Goal: Task Accomplishment & Management: Contribute content

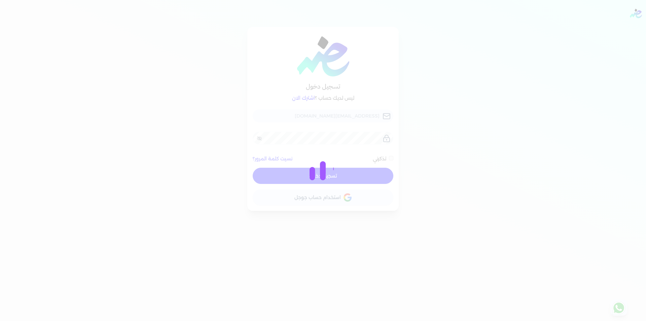
checkbox input "false"
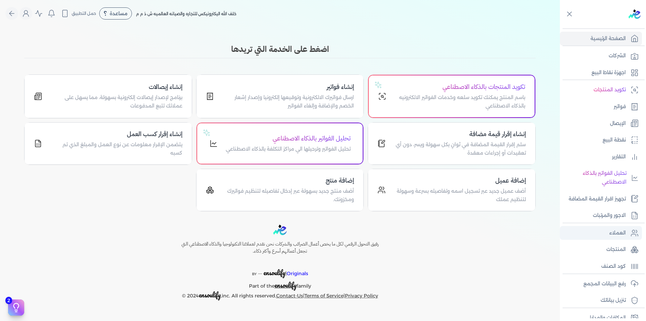
click at [610, 230] on p "العملاء" at bounding box center [618, 233] width 16 height 9
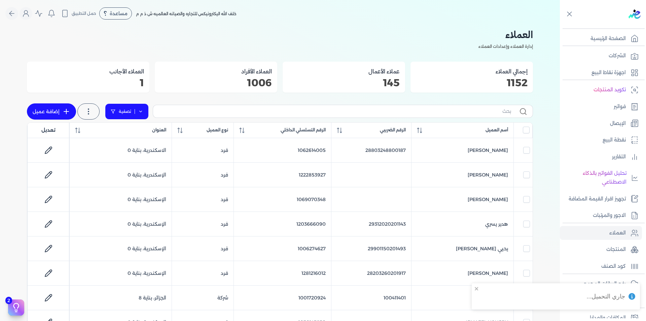
click at [141, 109] on icon at bounding box center [140, 111] width 5 height 5
click at [137, 130] on button "اضافة تصفية" at bounding box center [131, 133] width 41 height 8
click at [154, 132] on input "text" at bounding box center [152, 133] width 55 height 11
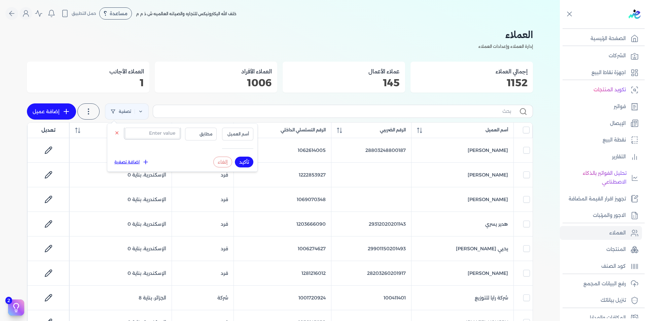
paste input "01013187077"
drag, startPoint x: 149, startPoint y: 133, endPoint x: 139, endPoint y: 131, distance: 10.5
click at [139, 131] on input "01013187077" at bounding box center [152, 133] width 55 height 11
type input "1013187077"
click at [240, 135] on span "أسم العميل" at bounding box center [238, 134] width 23 height 6
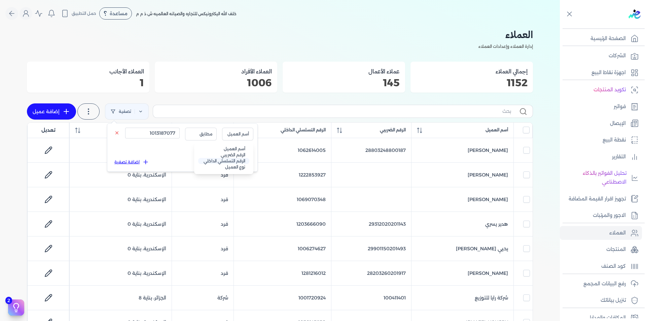
click at [243, 159] on li "الرقم التسلسلي الداخلي" at bounding box center [223, 161] width 51 height 6
click at [245, 163] on button "تأكيد" at bounding box center [244, 162] width 19 height 11
checkbox input "false"
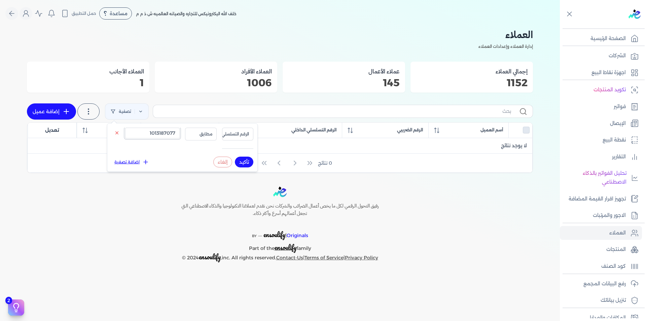
click at [162, 132] on input "1013187077" at bounding box center [152, 133] width 55 height 11
paste input "636100472"
type input "636100472"
click at [237, 133] on span "الرقم التسلسلي الداخلي" at bounding box center [228, 134] width 42 height 6
click at [242, 155] on li "الرقم الضريبي" at bounding box center [223, 155] width 51 height 6
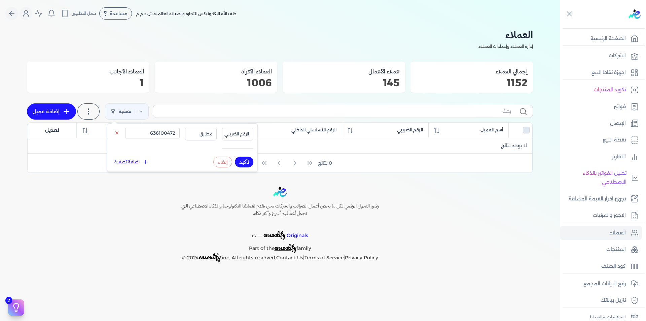
click at [247, 163] on button "تأكيد" at bounding box center [244, 162] width 19 height 11
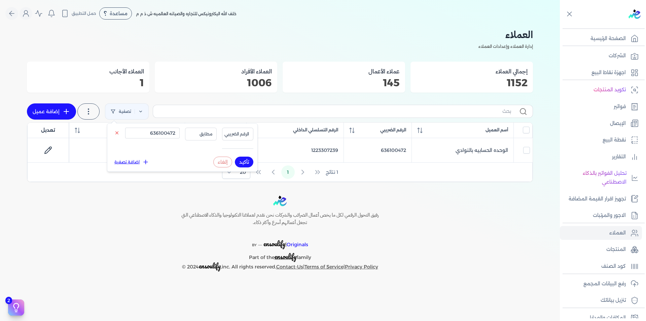
click at [478, 213] on div "[PERSON_NAME] لكل ما يخص أعمال الضرائب والشركات نحن نقدم لعملائنا التكنولوجيا و…" at bounding box center [280, 234] width 560 height 76
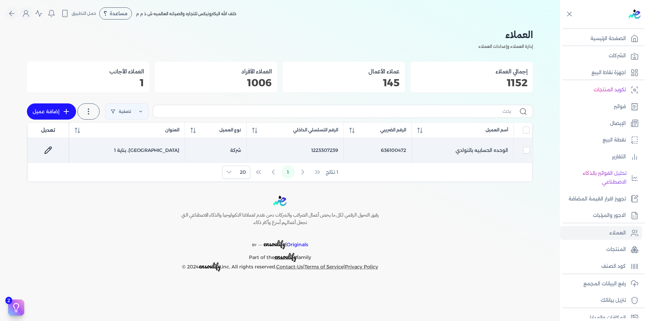
click at [317, 148] on td "1223307239" at bounding box center [294, 150] width 97 height 25
checkbox input "true"
click at [317, 148] on td "1223307239" at bounding box center [294, 150] width 97 height 25
checkbox input "false"
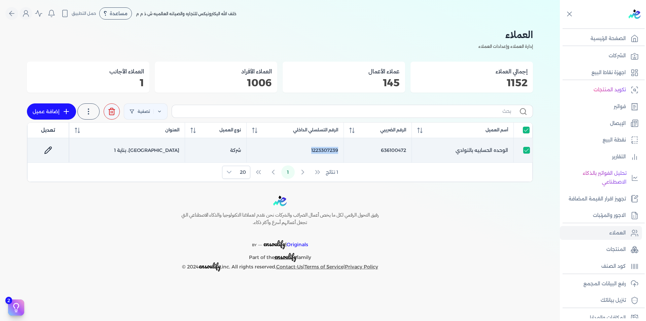
checkbox input "false"
copy td "1223307239"
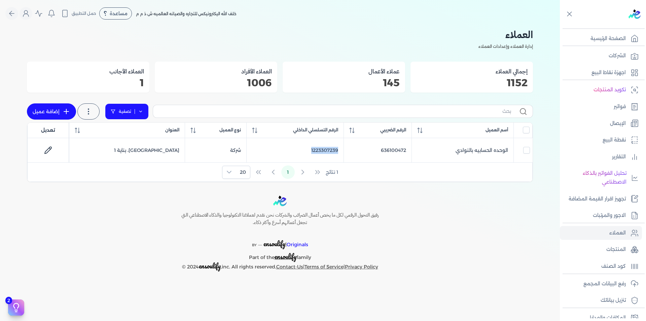
click at [144, 112] on link "تصفية" at bounding box center [127, 111] width 44 height 16
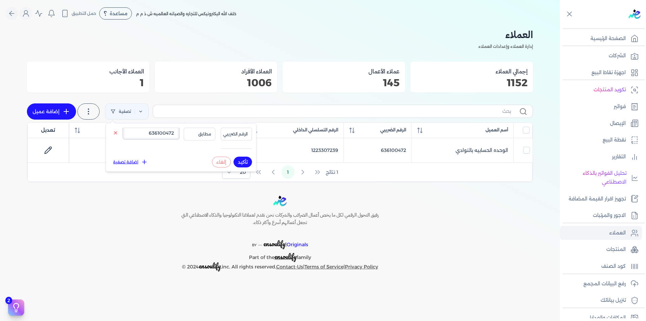
click at [155, 131] on input "636100472" at bounding box center [151, 133] width 55 height 11
paste input "1122334455"
type input "1122334455"
click at [235, 136] on span "الرقم الضريبي" at bounding box center [235, 134] width 25 height 6
click at [241, 160] on li "الرقم التسلسلي الداخلي" at bounding box center [222, 161] width 51 height 6
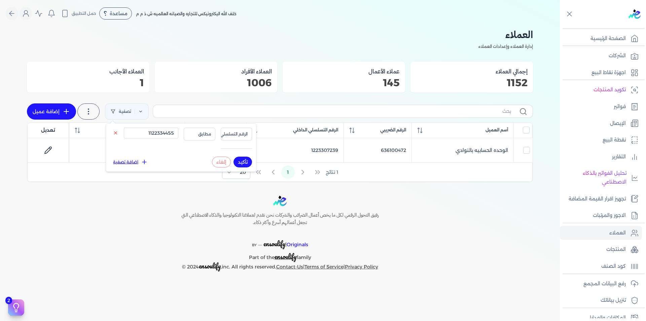
click at [247, 161] on button "تأكيد" at bounding box center [243, 162] width 19 height 11
click at [470, 235] on div "[PERSON_NAME] لكل ما يخص أعمال الضرائب والشركات نحن نقدم لعملائنا التكنولوجيا و…" at bounding box center [280, 234] width 560 height 76
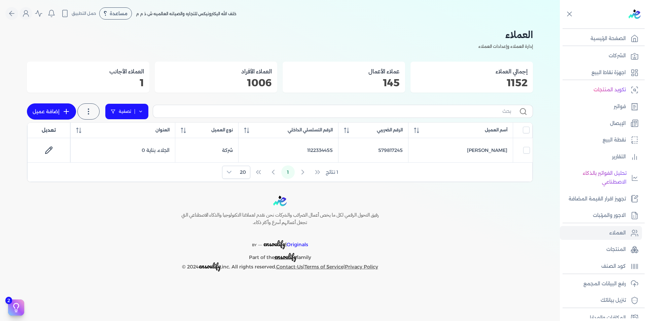
click at [141, 111] on icon at bounding box center [140, 111] width 5 height 5
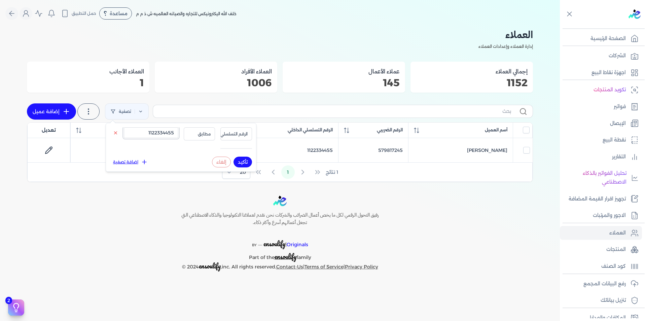
click at [141, 134] on input "1122334455" at bounding box center [151, 132] width 55 height 11
paste input "1007702"
type input "1110077025"
click at [247, 162] on button "تأكيد" at bounding box center [243, 162] width 19 height 11
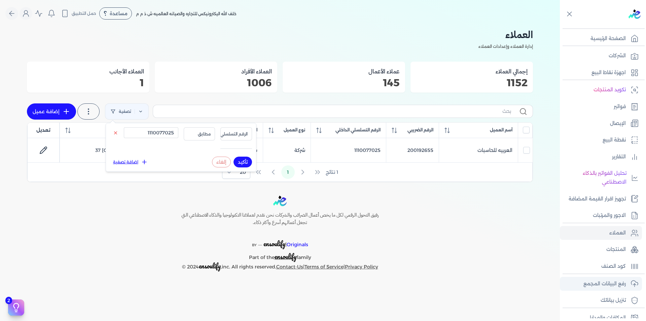
click at [618, 280] on p "رفع البيانات المجمع" at bounding box center [605, 283] width 42 height 9
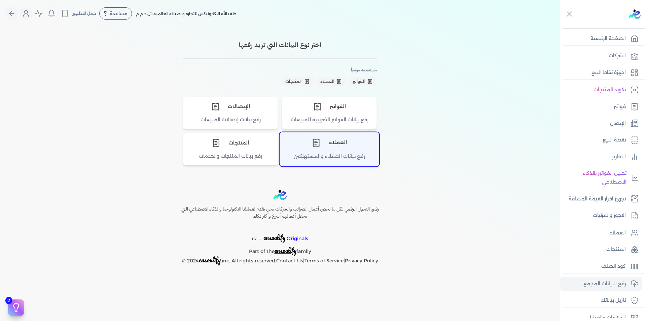
click at [314, 146] on icon "اختر نوع العملاء" at bounding box center [316, 142] width 6 height 7
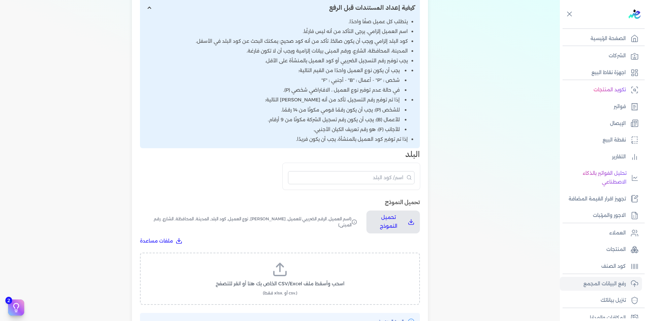
scroll to position [269, 0]
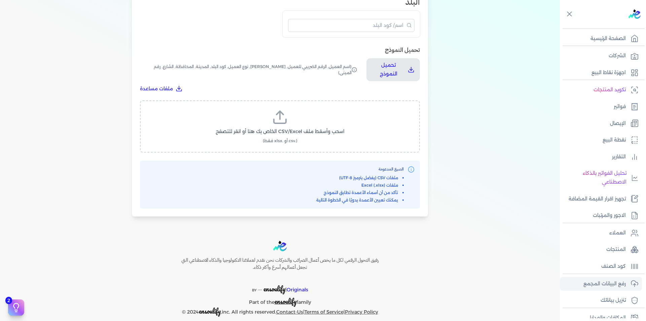
click at [279, 116] on icon at bounding box center [280, 117] width 16 height 16
click at [0, 0] on input "اسحب وأسقط ملف CSV/Excel الخاص بك هنا أو انقر للتصفح (.csv أو .xlsx فقط)" at bounding box center [0, 0] width 0 height 0
click at [296, 135] on span "تحميل الملف" at bounding box center [300, 137] width 28 height 7
select select "أسم العميل"
select select "الرقم الضريبي"
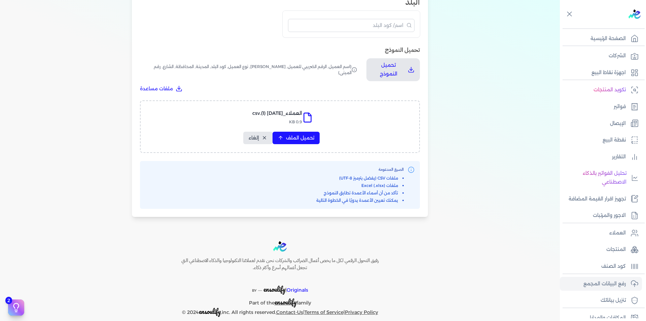
select select "الرقم التسلسلي الداخلي"
select select "نوع العميل"
select select "كود البلد"
select select "city"
select select "المحافظة"
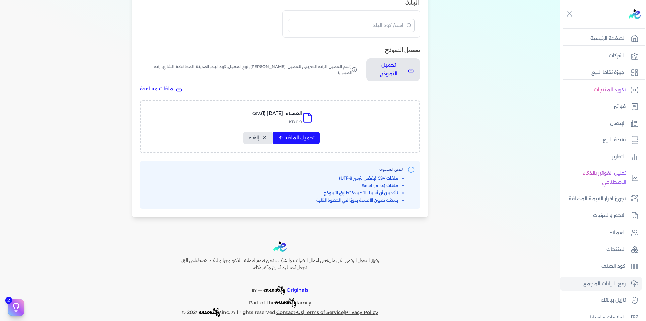
select select "الشارع"
select select "رقم المبنى"
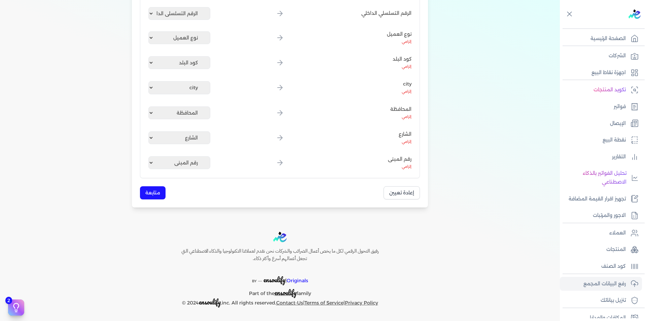
scroll to position [198, 0]
click at [157, 193] on button "متابعة" at bounding box center [153, 192] width 26 height 13
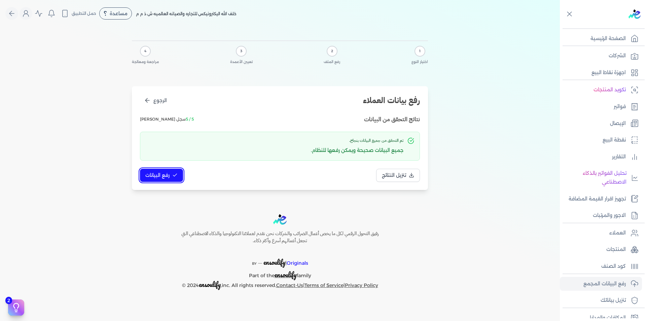
click at [156, 169] on button "رفع البيانات" at bounding box center [161, 175] width 43 height 13
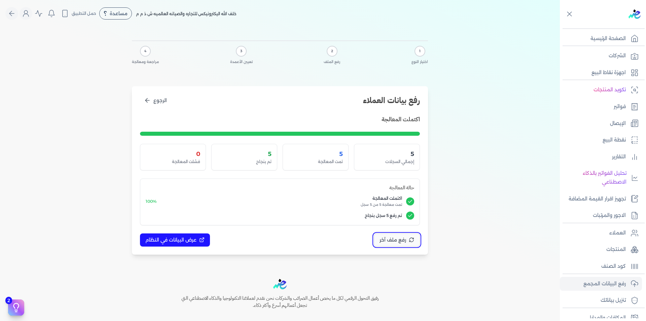
click at [413, 240] on icon at bounding box center [411, 239] width 5 height 5
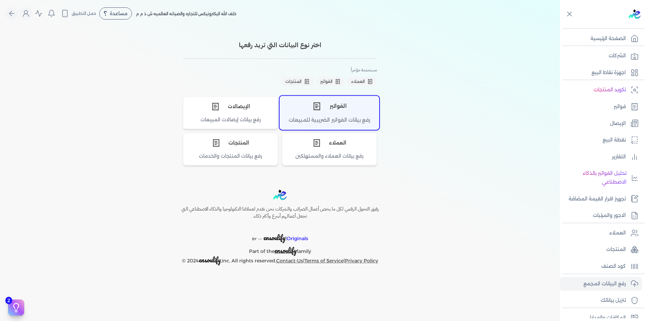
click at [333, 111] on div "الفواتير" at bounding box center [329, 106] width 99 height 20
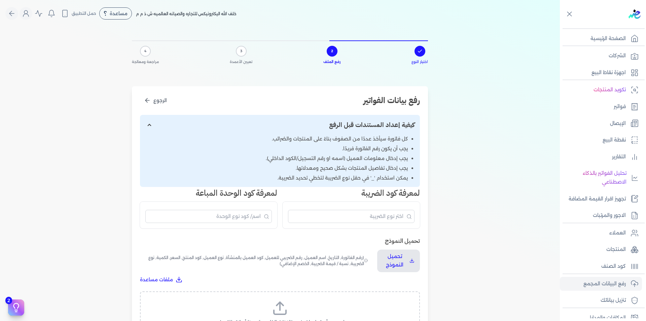
click at [311, 305] on label "اسحب وأسقط ملف CSV/Excel الخاص بك هنا أو انقر للتصفح (.csv أو .xlsx فقط)" at bounding box center [280, 317] width 263 height 35
click at [0, 0] on input "اسحب وأسقط ملف CSV/Excel الخاص بك هنا أو انقر للتصفح (.csv أو .xlsx فقط)" at bounding box center [0, 0] width 0 height 0
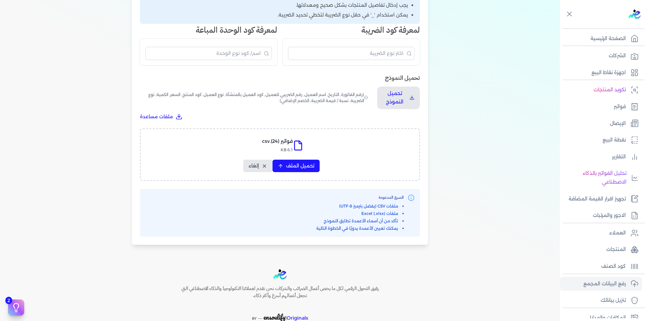
scroll to position [200, 0]
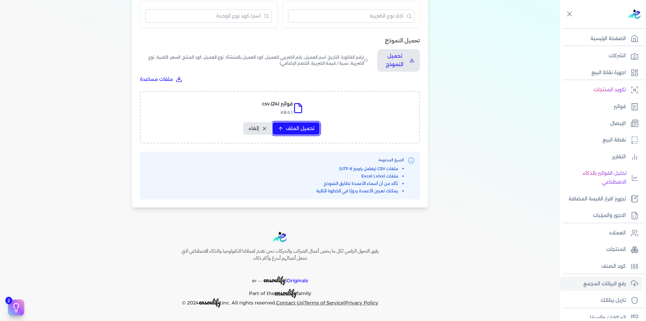
click at [302, 127] on span "تحميل الملف" at bounding box center [300, 128] width 28 height 7
select select "رقم الفاتورة"
select select "التاريخ"
select select "أسم العميل"
select select "الرقم الضريبي"
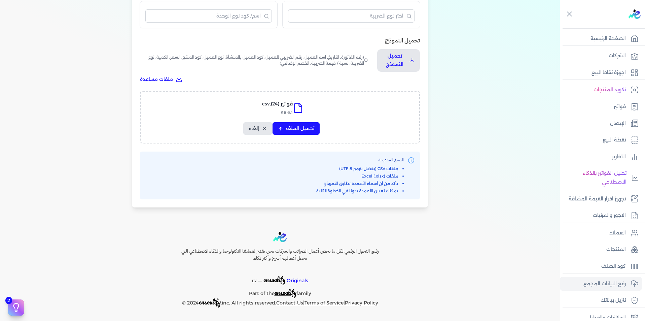
select select "نوع العميل"
select select "الرقم التسلسلي الداخلي"
select select "وصف البند"
select select "سيريال المنتج"
select select "السعر"
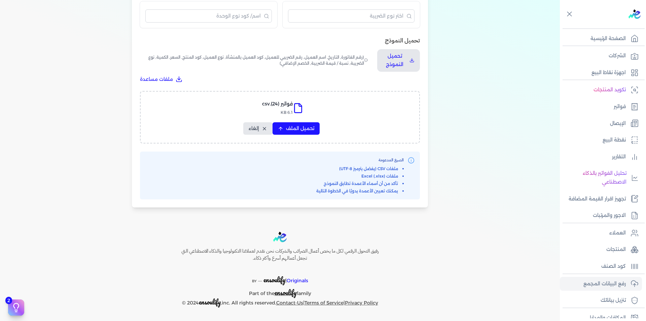
select select "الكمية"
select select "نوع الضريبة"
select select "نسبة / قيمة الضريبة"
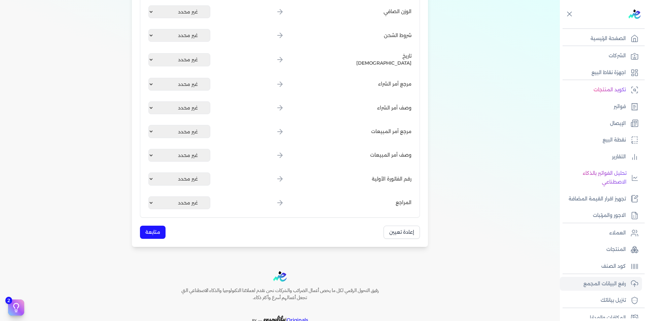
scroll to position [808, 0]
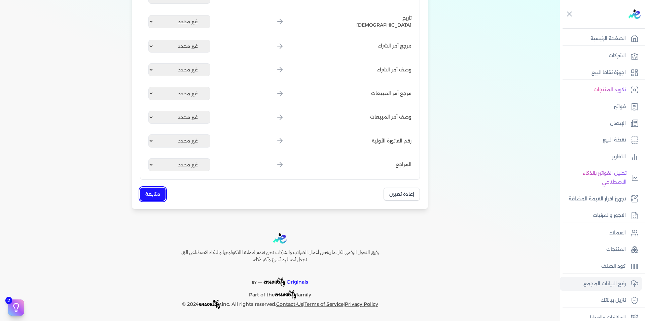
click at [161, 191] on button "متابعة" at bounding box center [153, 193] width 26 height 13
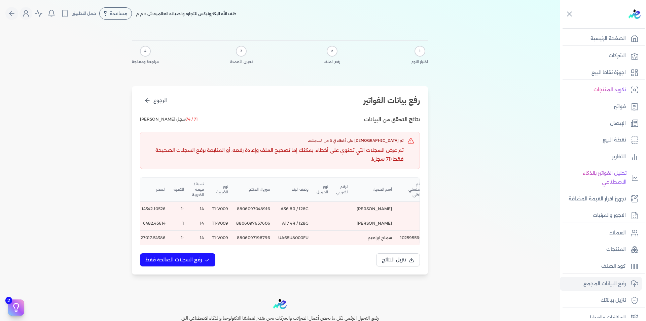
scroll to position [0, -65]
click at [259, 223] on td "8806097657606" at bounding box center [251, 223] width 42 height 14
copy td "8806097657606"
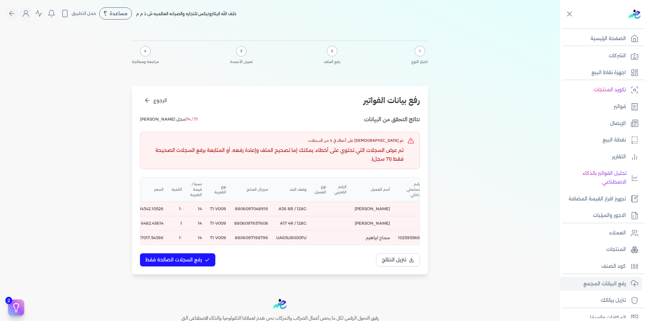
click at [304, 224] on td "A17 4R / 128G" at bounding box center [291, 223] width 38 height 14
copy td "A17 4R / 128G"
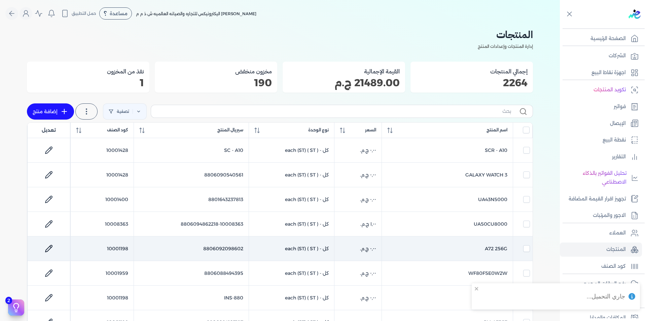
click at [116, 247] on td "10001198" at bounding box center [102, 248] width 63 height 25
checkbox input "false"
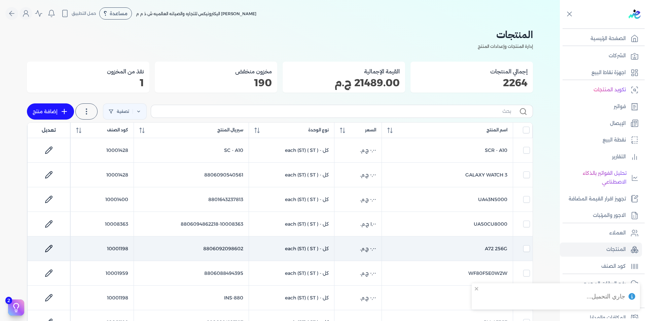
checkbox input "true"
checkbox input "false"
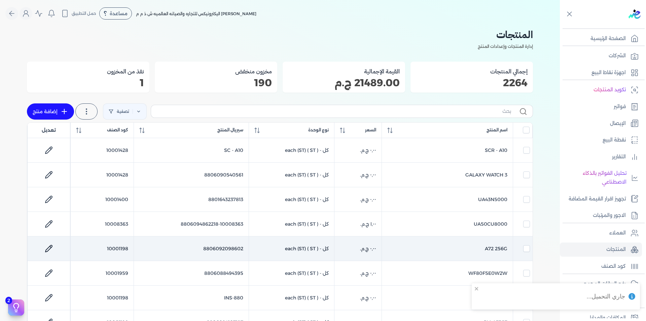
checkbox input "false"
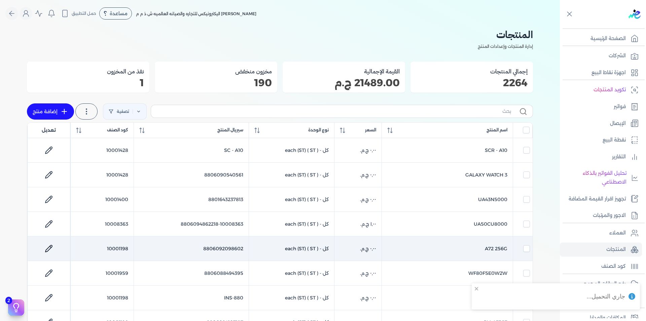
checkbox input "false"
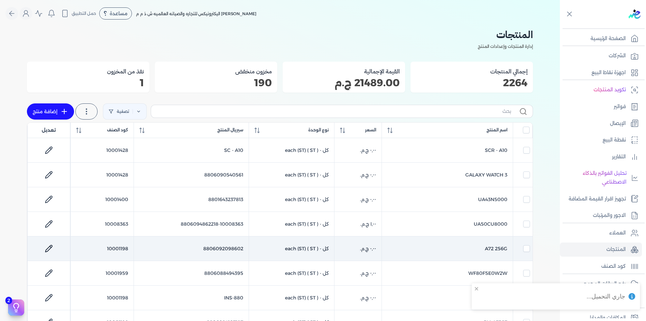
checkbox input "false"
click at [116, 247] on td "10001198" at bounding box center [102, 248] width 63 height 25
checkbox input "false"
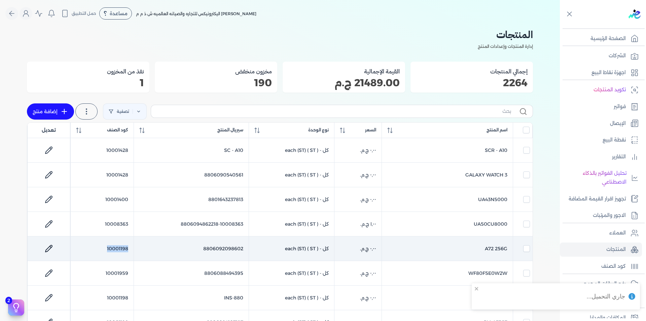
checkbox input "false"
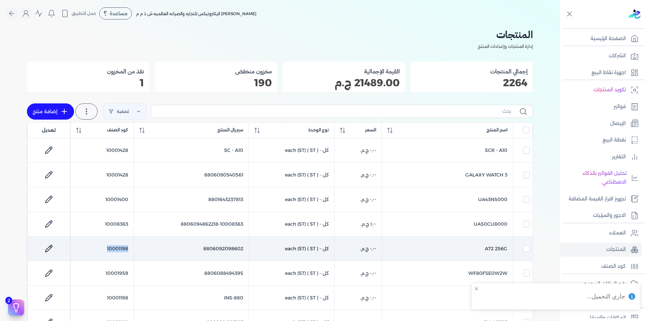
checkbox input "false"
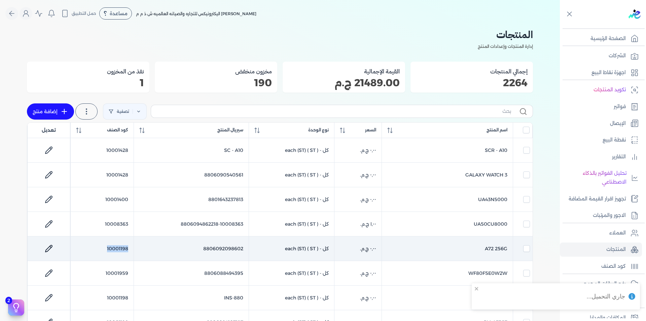
checkbox input "false"
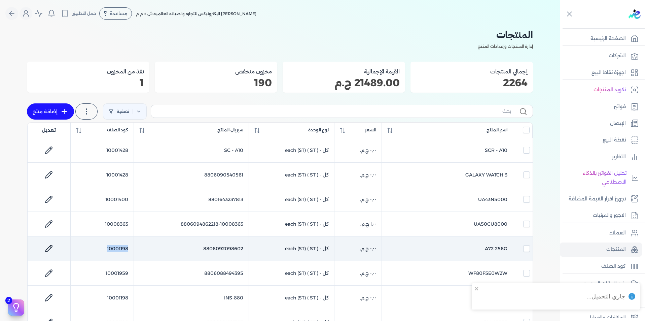
checkbox input "false"
copy td "10001198"
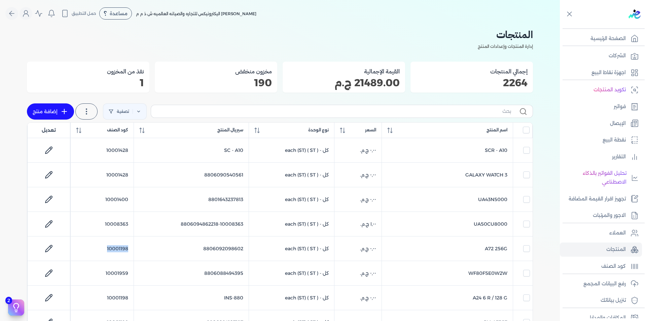
click at [63, 116] on link "إضافة منتج" at bounding box center [50, 111] width 47 height 16
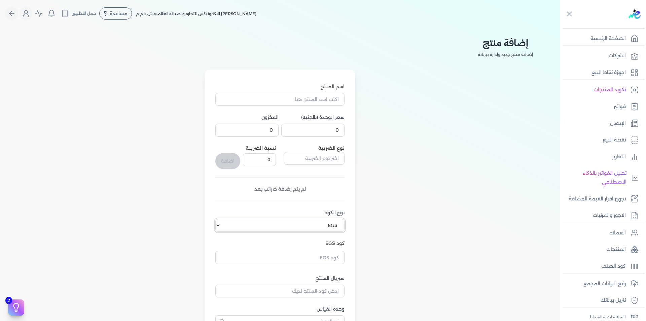
drag, startPoint x: 324, startPoint y: 221, endPoint x: 326, endPoint y: 224, distance: 3.5
click at [324, 221] on select "اختر نوع الكود EGS GS1" at bounding box center [279, 225] width 129 height 13
select select "GS1"
click at [217, 219] on select "اختر نوع الكود EGS GS1" at bounding box center [279, 225] width 129 height 13
click at [336, 258] on input "كود GS1" at bounding box center [279, 255] width 129 height 13
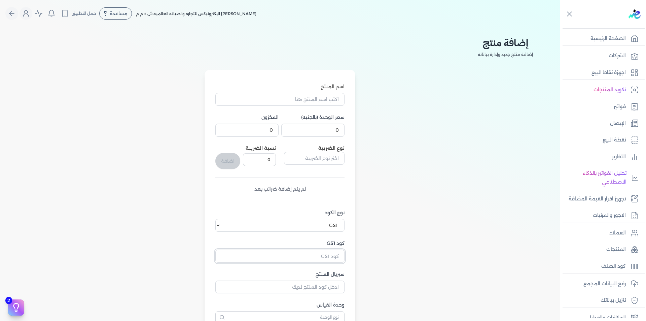
paste input "10001198"
type input "10001198"
click at [333, 290] on input "سيريال المنتج" at bounding box center [279, 286] width 129 height 13
paste input "8806097657606"
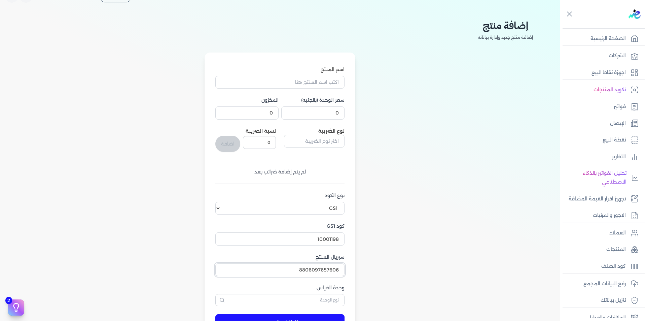
scroll to position [34, 0]
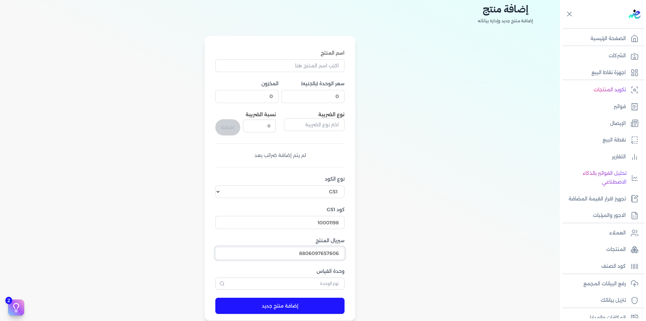
type input "8806097657606"
click at [330, 285] on input "text" at bounding box center [279, 283] width 129 height 12
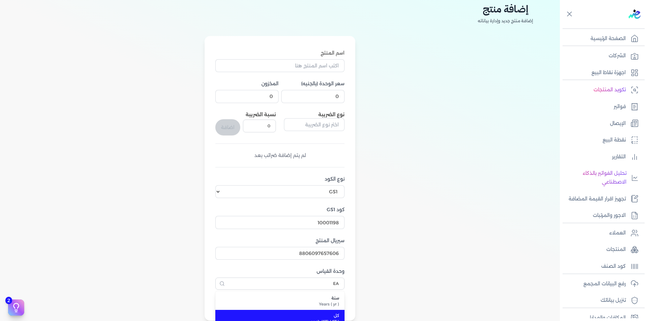
click at [335, 313] on div "كل each (ST) ( ST )" at bounding box center [284, 318] width 110 height 12
type input "كل"
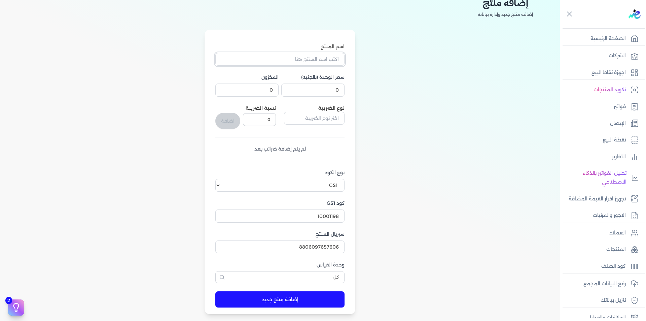
click at [322, 58] on input "اسم المنتج" at bounding box center [279, 59] width 129 height 13
paste input "A17 4R / 128G"
type input "A17 4R / 128G"
drag, startPoint x: 333, startPoint y: 92, endPoint x: 360, endPoint y: 93, distance: 26.9
click at [360, 93] on div "اسم المنتج A17 4R / 128G سعر الوحدة (بالجنيه) 0 المخزون 0 نوع الضريبة نسبة الضر…" at bounding box center [280, 172] width 506 height 285
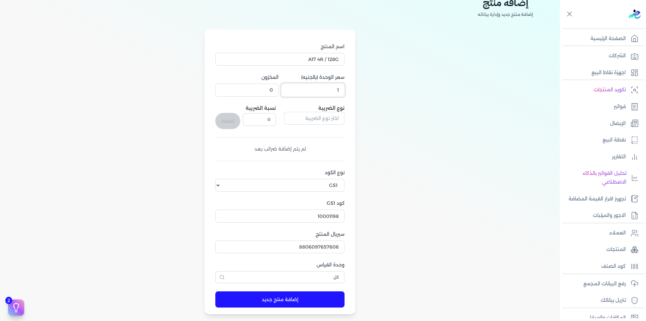
type input "1"
drag, startPoint x: 266, startPoint y: 92, endPoint x: 275, endPoint y: 91, distance: 9.2
click at [275, 91] on input "0" at bounding box center [246, 89] width 63 height 13
type input "1"
click at [318, 118] on input "text" at bounding box center [314, 118] width 61 height 13
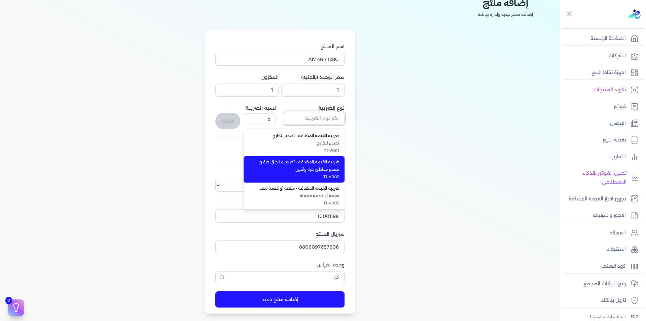
scroll to position [184, 0]
click at [337, 164] on span "ضريبه القيمه المضافه - سلع عامة" at bounding box center [298, 161] width 82 height 6
type input "ضريبه القيمه المضافه - سلع عامة"
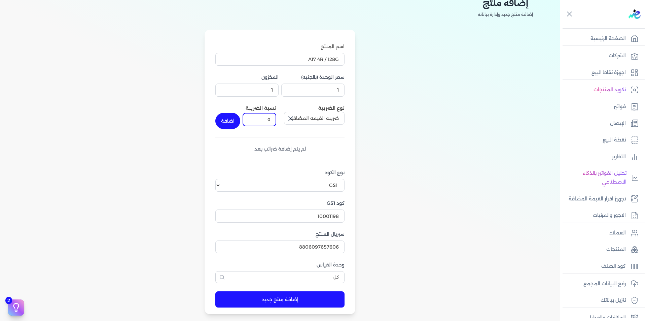
click at [266, 118] on input "0" at bounding box center [259, 119] width 33 height 13
type input "14"
click at [345, 133] on div "اسم المنتج A17 4R / 128G سعر الوحدة (بالجنيه) 1 المخزون 1 نوع الضريبة ضريبه الق…" at bounding box center [279, 163] width 129 height 240
click at [231, 122] on button "اضافة" at bounding box center [227, 121] width 25 height 16
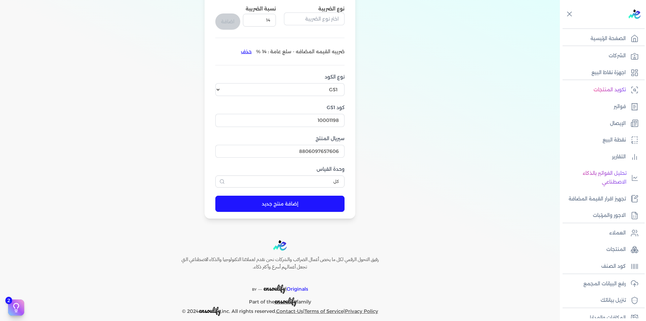
scroll to position [148, 0]
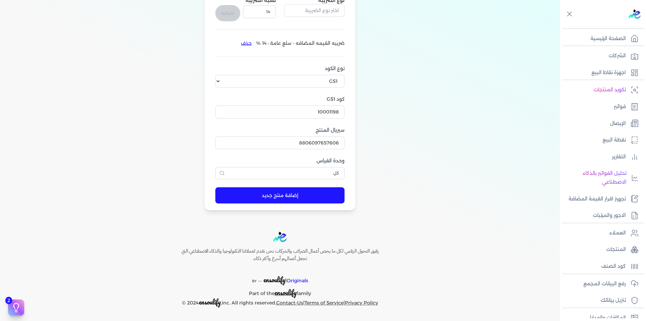
click at [286, 194] on button "إضافة منتج جديد" at bounding box center [279, 195] width 129 height 16
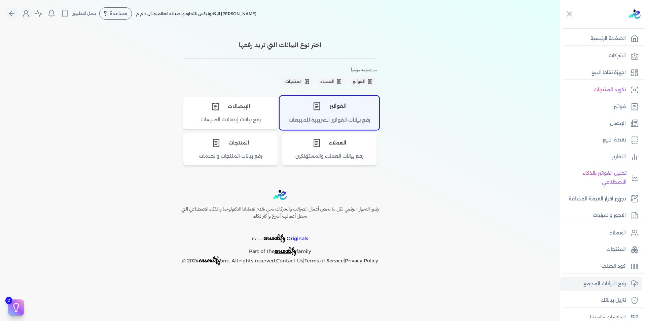
click at [339, 115] on div "الفواتير" at bounding box center [329, 106] width 99 height 20
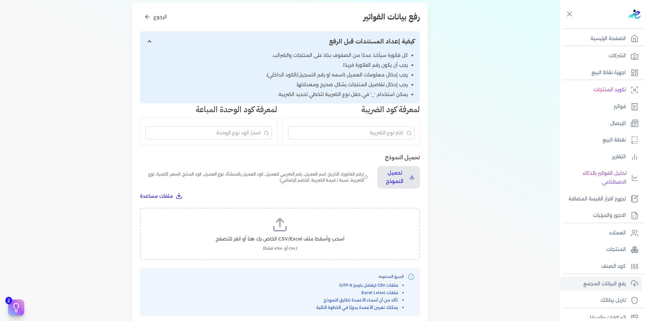
scroll to position [101, 0]
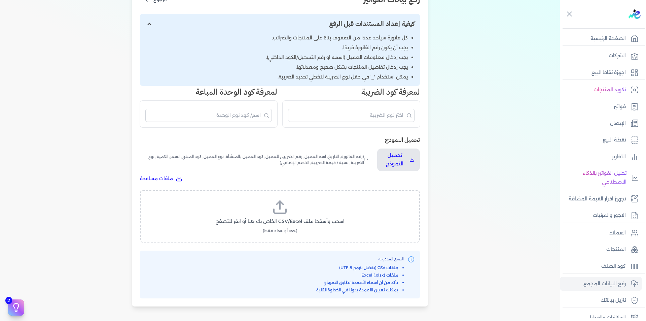
click at [290, 216] on label "اسحب وأسقط ملف CSV/Excel الخاص بك هنا أو انقر للتصفح (.csv أو .xlsx فقط)" at bounding box center [280, 216] width 263 height 35
click at [0, 0] on input "اسحب وأسقط ملف CSV/Excel الخاص بك هنا أو انقر للتصفح (.csv أو .xlsx فقط)" at bounding box center [0, 0] width 0 height 0
click at [306, 224] on button "تحميل الملف" at bounding box center [296, 227] width 47 height 12
select select "رقم الفاتورة"
select select "التاريخ"
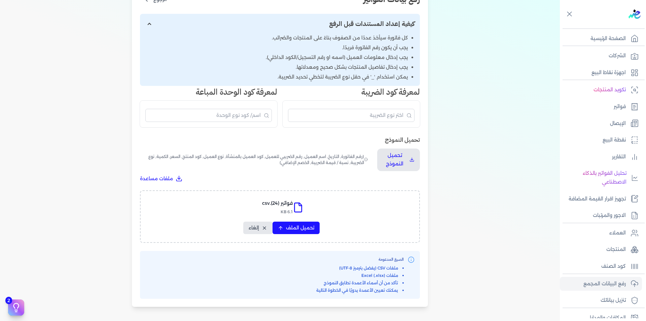
select select "أسم العميل"
select select "الرقم الضريبي"
select select "نوع العميل"
select select "الرقم التسلسلي الداخلي"
select select "وصف البند"
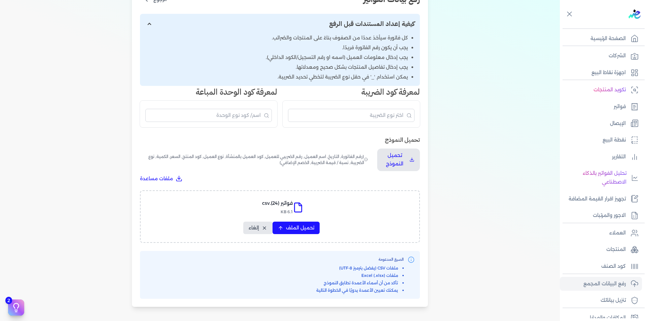
select select "سيريال المنتج"
select select "السعر"
select select "الكمية"
select select "نوع الضريبة"
select select "نسبة / قيمة الضريبة"
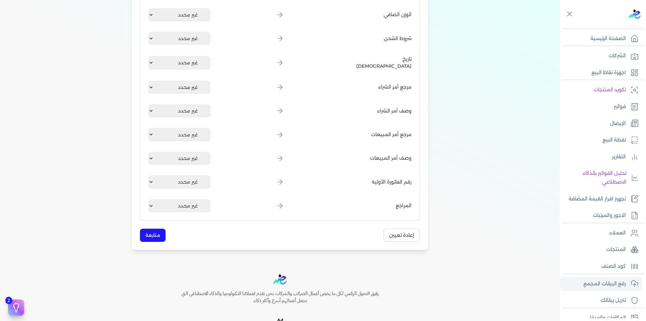
scroll to position [808, 0]
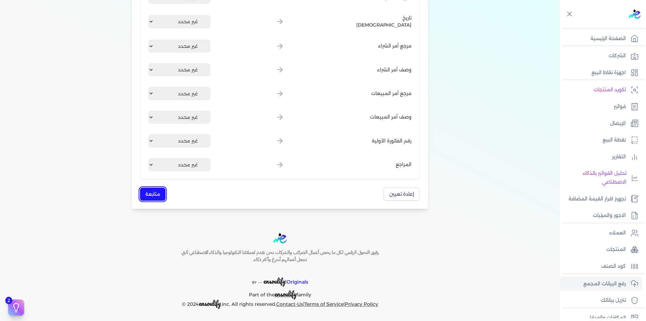
click at [160, 195] on button "متابعة" at bounding box center [153, 193] width 26 height 13
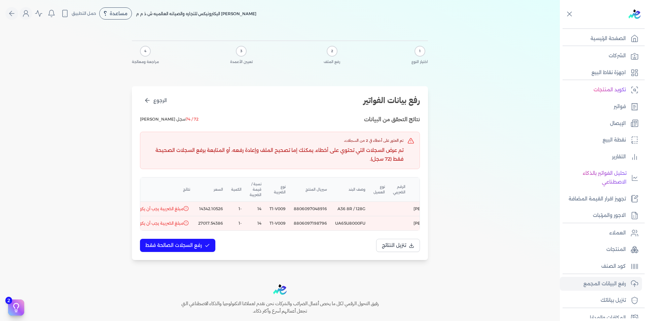
scroll to position [0, -145]
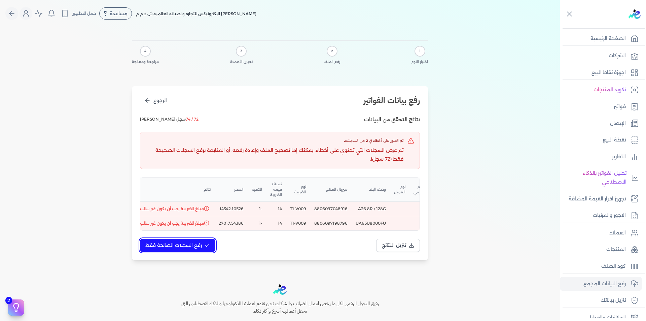
click at [192, 249] on span "رفع السجلات الصالحة فقط" at bounding box center [173, 245] width 57 height 7
